Goal: Information Seeking & Learning: Learn about a topic

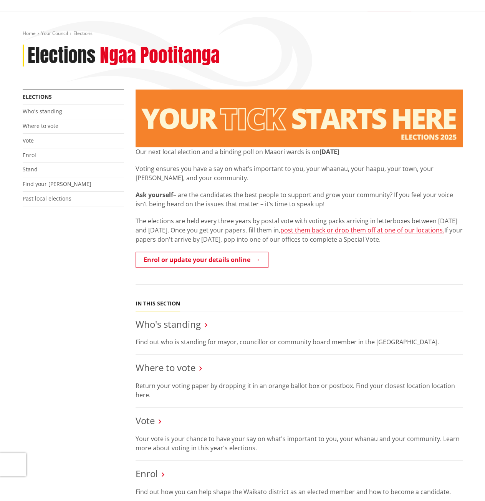
scroll to position [115, 0]
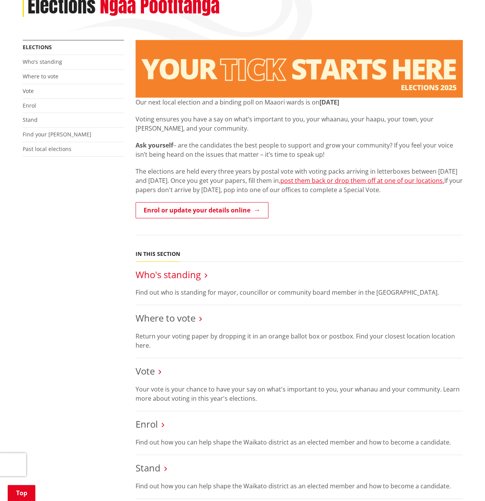
click at [161, 278] on link "Who's standing" at bounding box center [168, 274] width 65 height 13
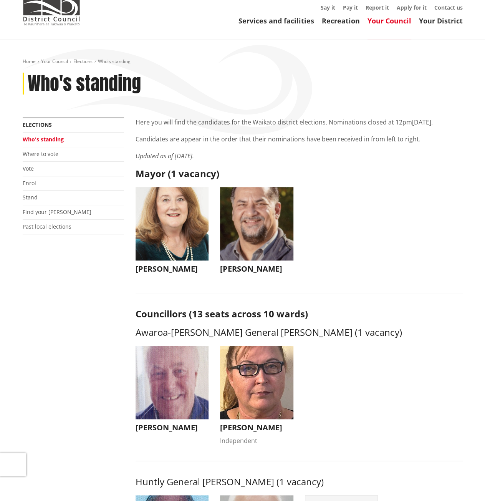
scroll to position [38, 0]
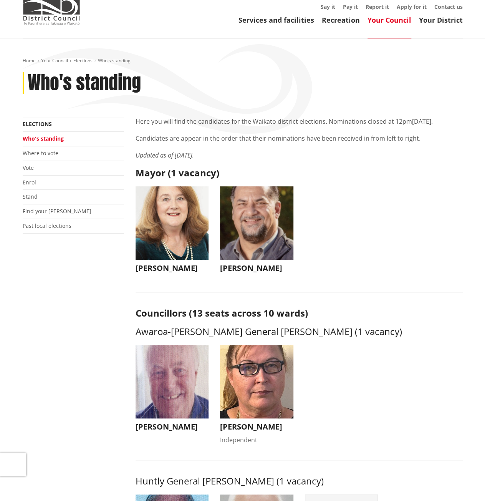
click at [166, 230] on img "button" at bounding box center [172, 222] width 73 height 73
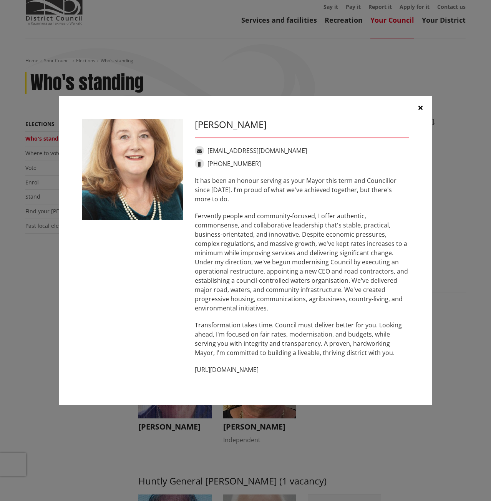
click at [355, 423] on div "Jacqui Church jacqui@jacquichurch.com +64 21 869 976 It has been an honour serv…" at bounding box center [245, 250] width 491 height 501
click at [422, 106] on button "button" at bounding box center [420, 107] width 23 height 23
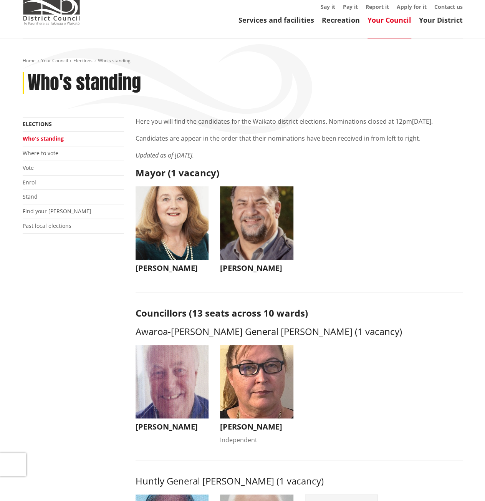
click at [245, 211] on img "button" at bounding box center [256, 222] width 73 height 73
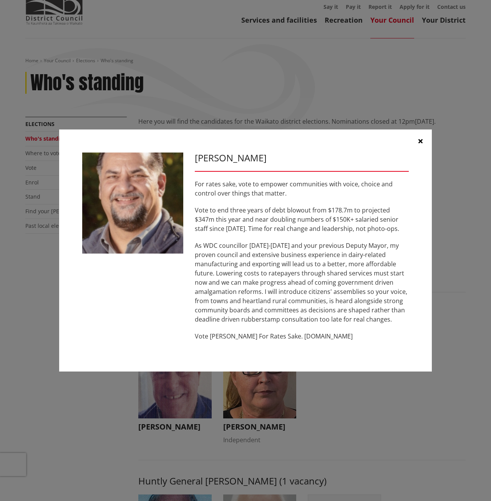
click at [357, 394] on div "Aksel Bech For rates sake, vote to empower communities with voice, choice and c…" at bounding box center [245, 250] width 491 height 501
click at [416, 143] on button "button" at bounding box center [420, 140] width 23 height 23
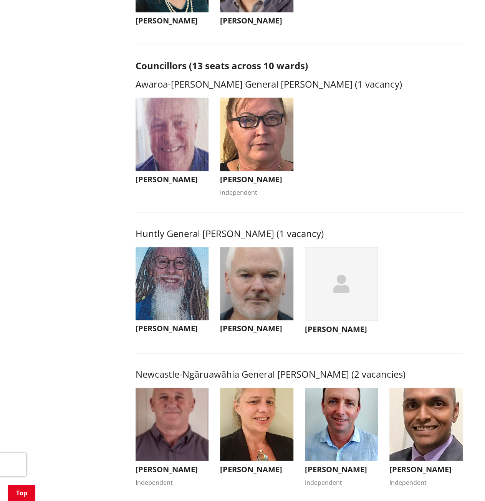
scroll to position [307, 0]
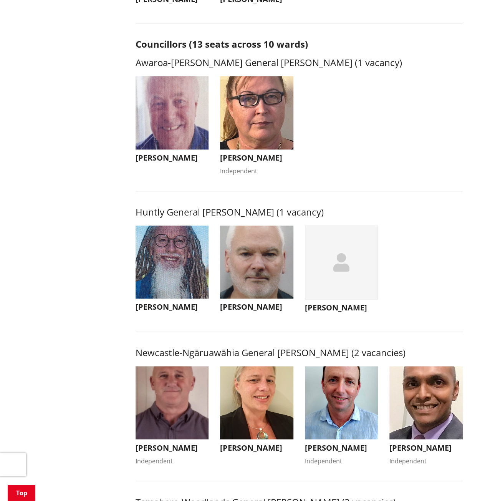
click at [168, 255] on img "button" at bounding box center [172, 261] width 73 height 73
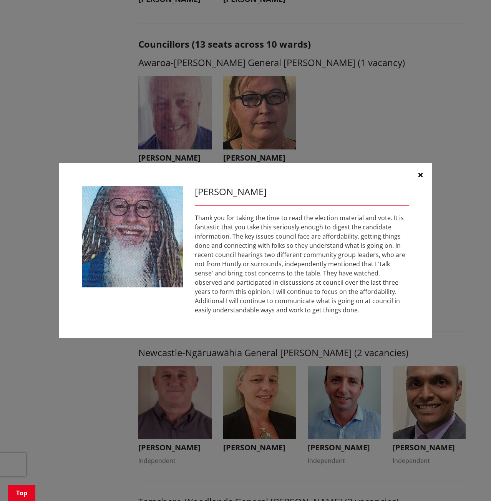
click at [419, 175] on icon "button" at bounding box center [420, 175] width 4 height 6
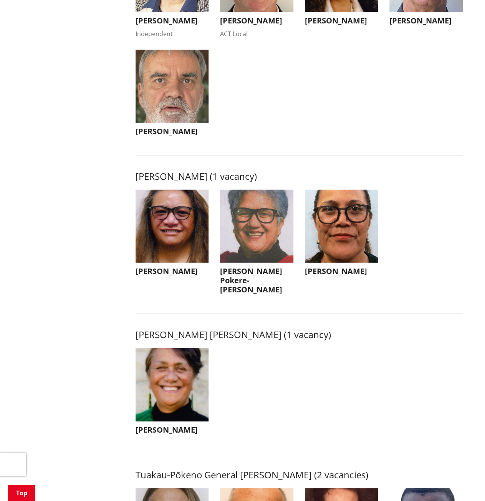
scroll to position [730, 0]
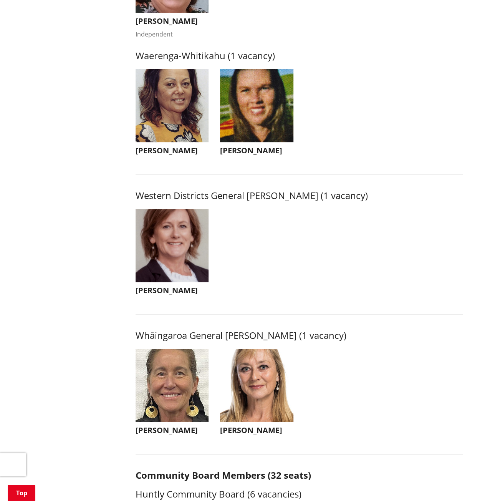
scroll to position [1459, 0]
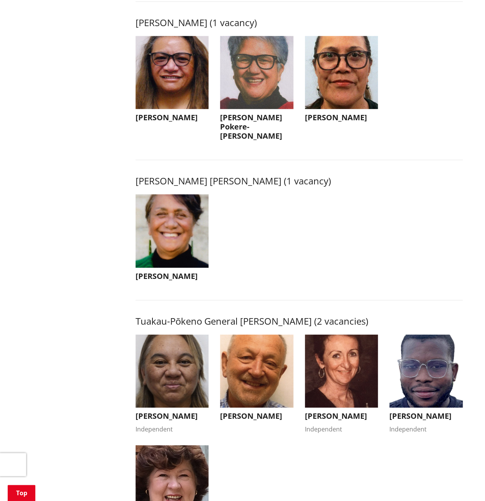
scroll to position [998, 0]
